Goal: Task Accomplishment & Management: Use online tool/utility

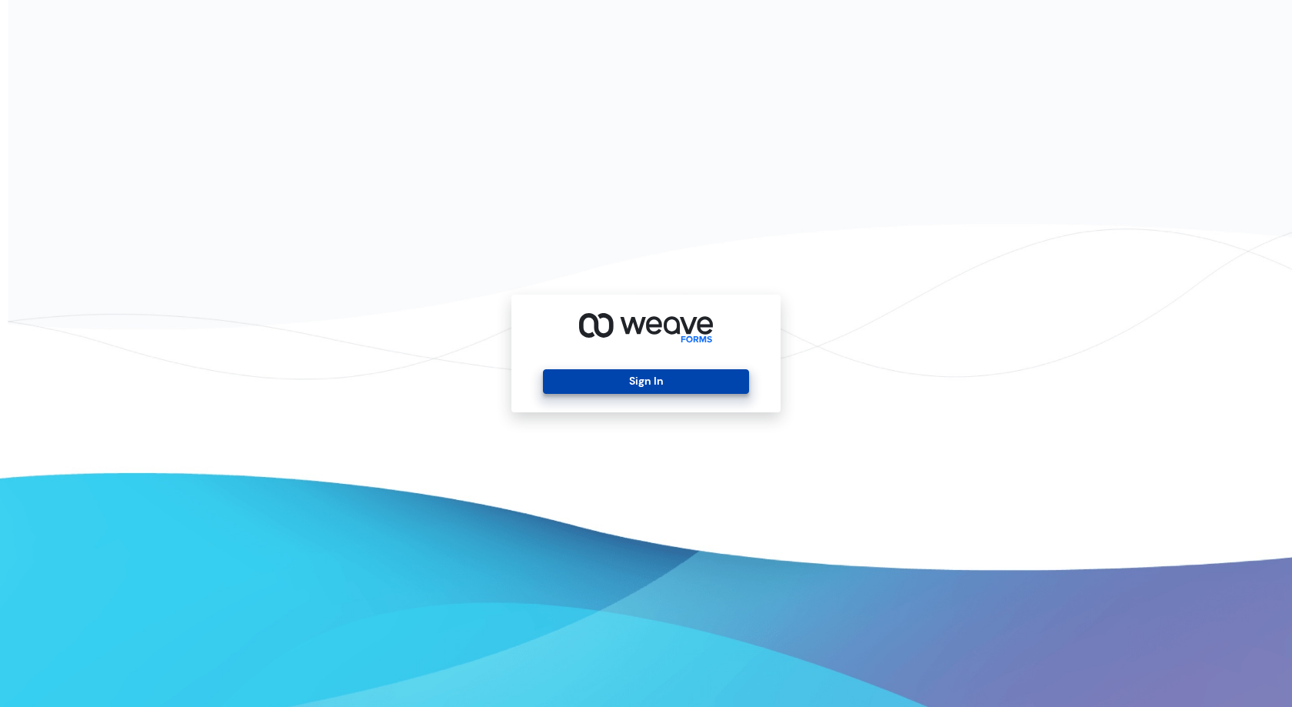
click at [650, 374] on button "Sign In" at bounding box center [645, 381] width 205 height 25
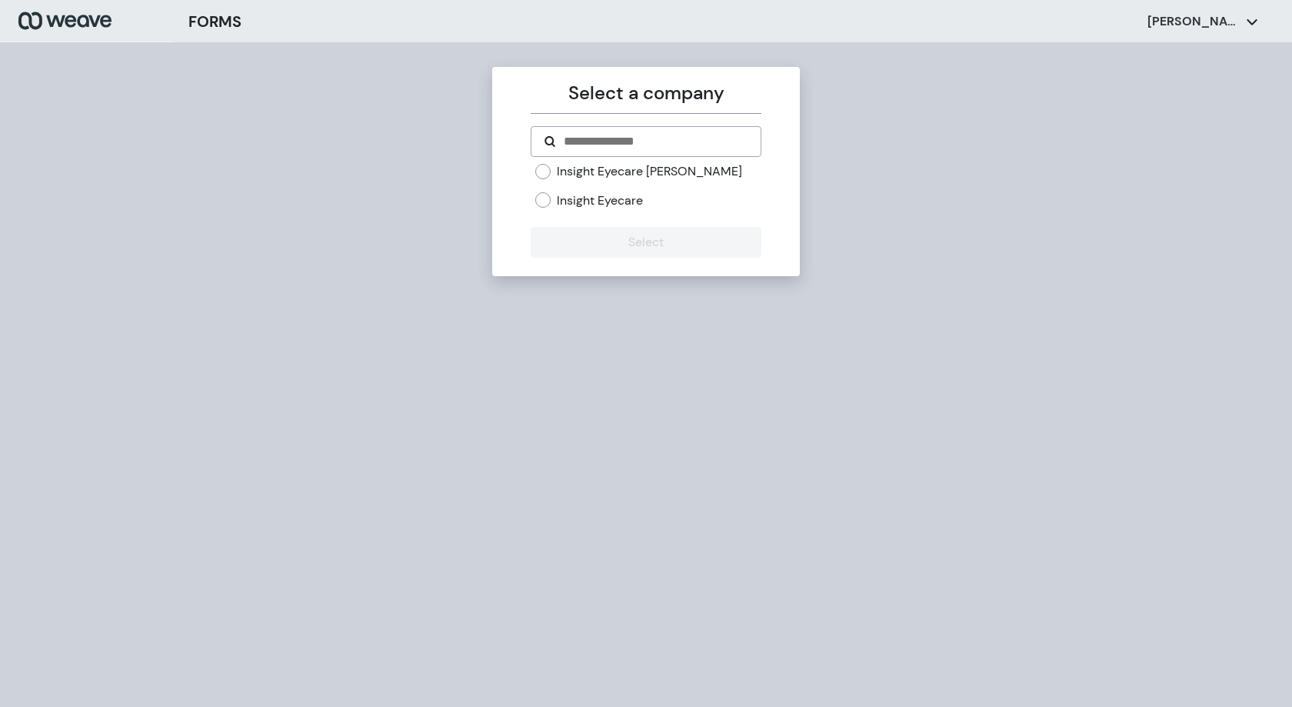
drag, startPoint x: 640, startPoint y: 170, endPoint x: 646, endPoint y: 237, distance: 67.2
click at [640, 170] on label "Insight Eyecare [PERSON_NAME]" at bounding box center [649, 171] width 185 height 17
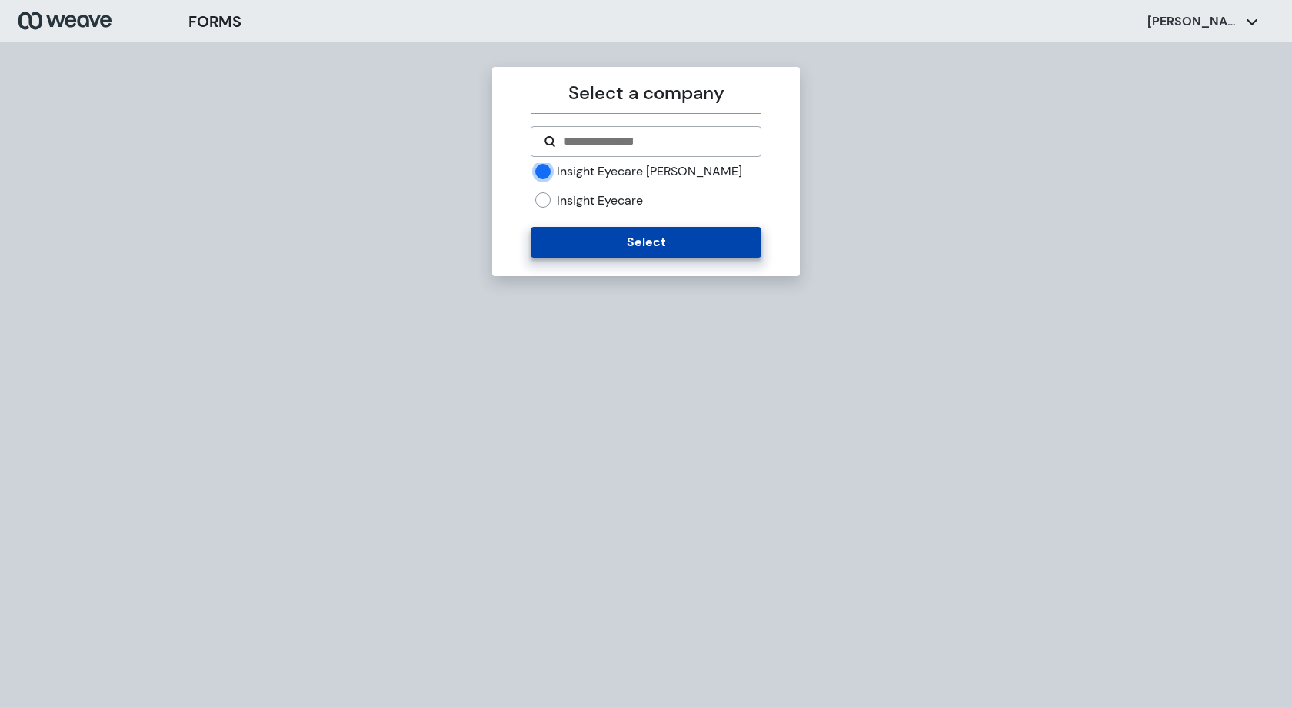
click at [644, 253] on button "Select" at bounding box center [646, 242] width 230 height 31
